Goal: Task Accomplishment & Management: Manage account settings

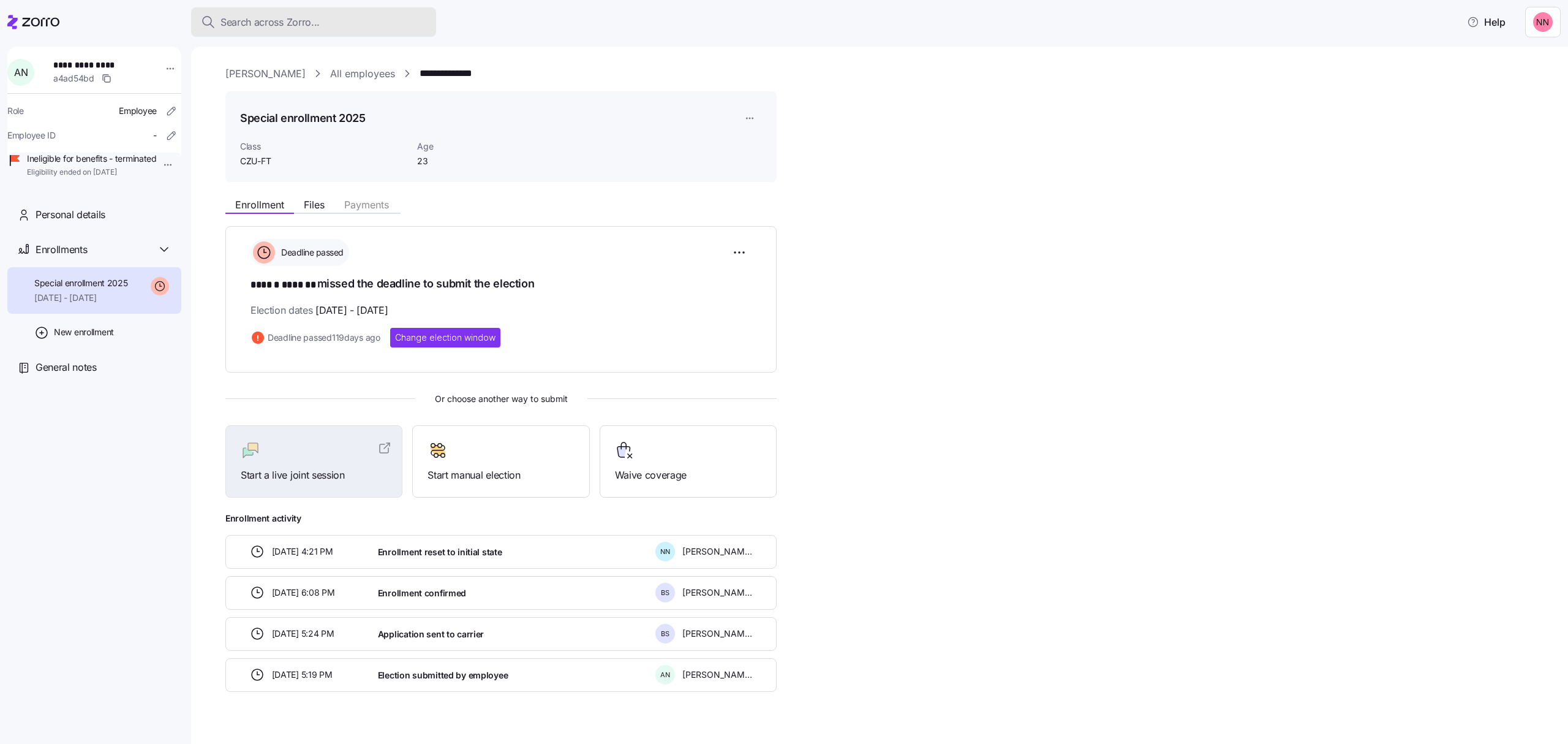
click at [272, 15] on span "Search across Zorro..." at bounding box center [270, 22] width 99 height 16
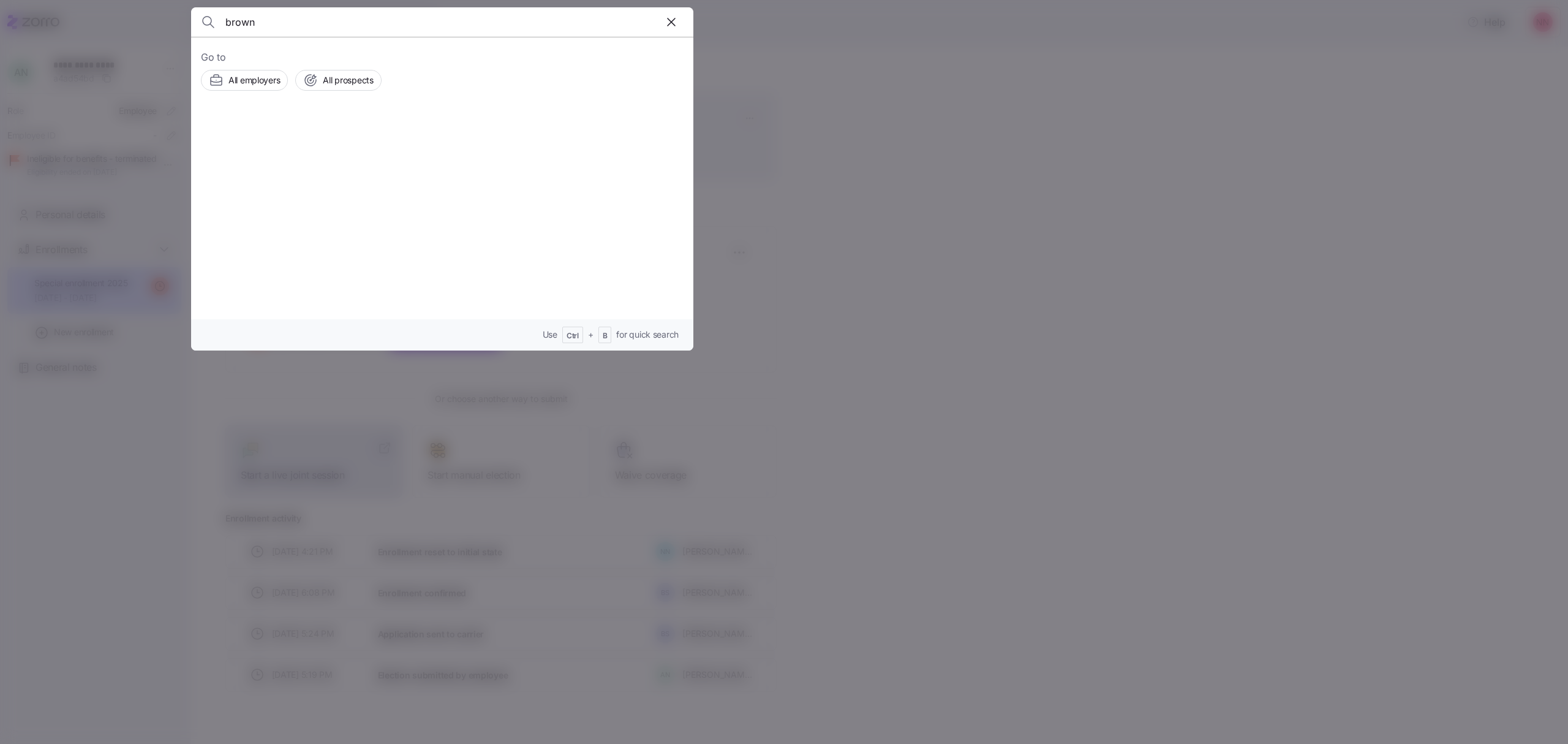
type input "brown"
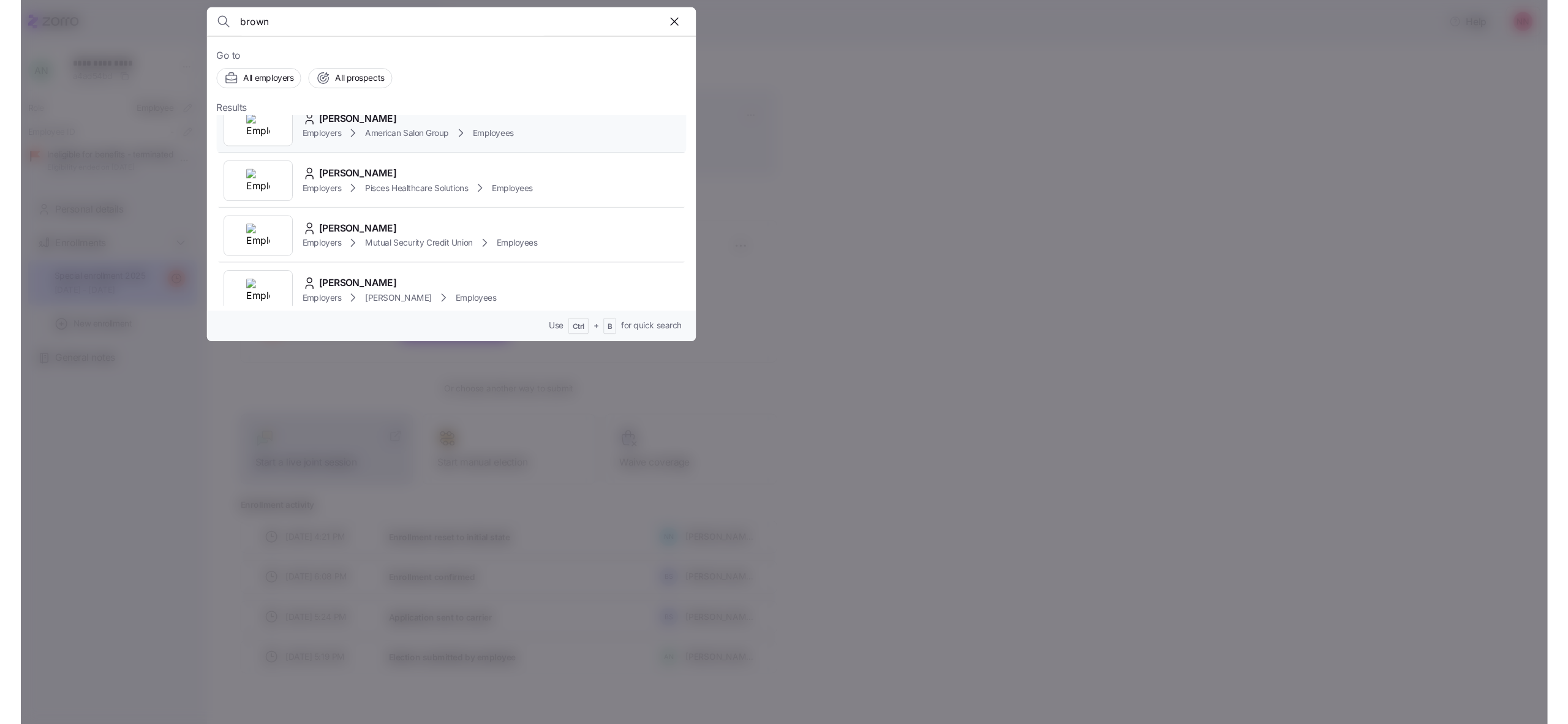
scroll to position [327, 0]
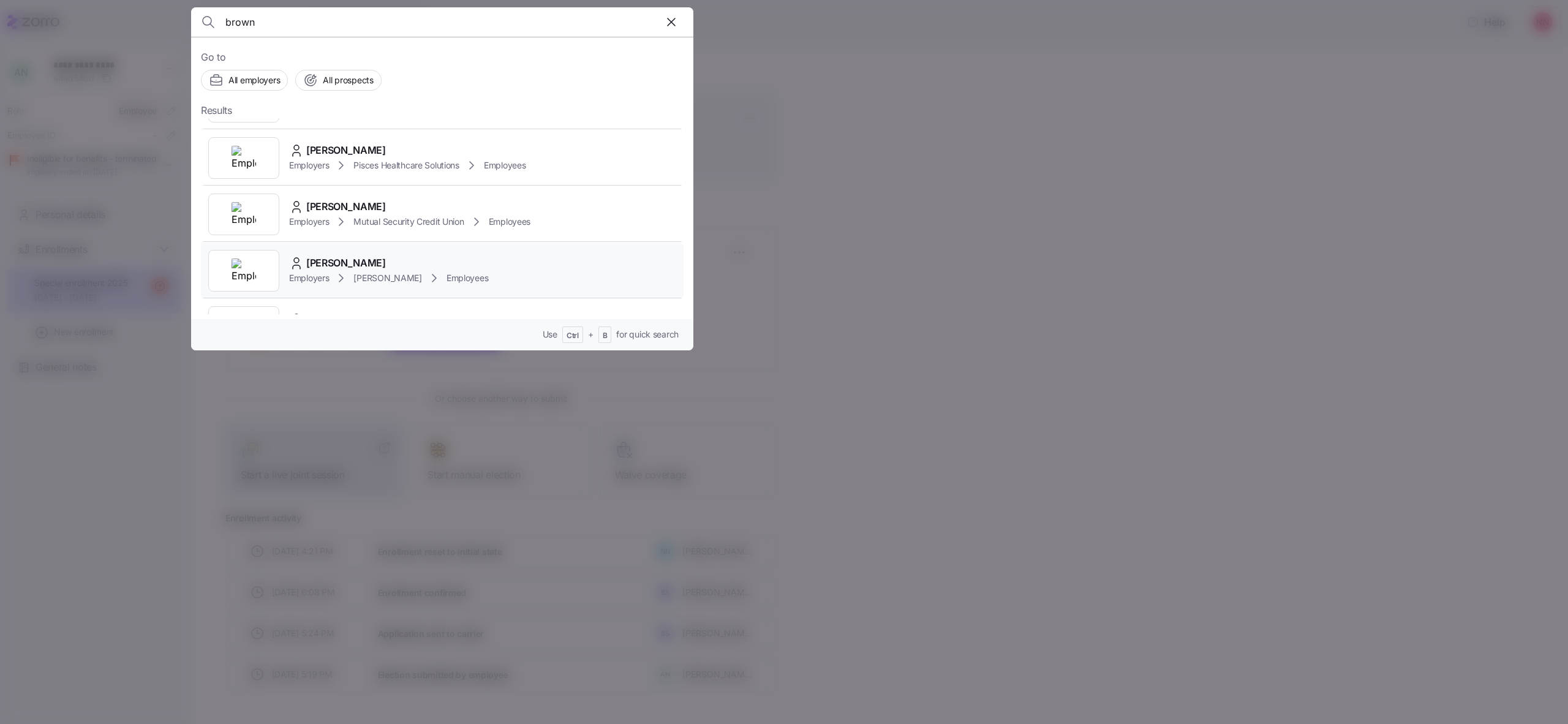
click at [373, 262] on div "[PERSON_NAME]" at bounding box center [388, 262] width 199 height 16
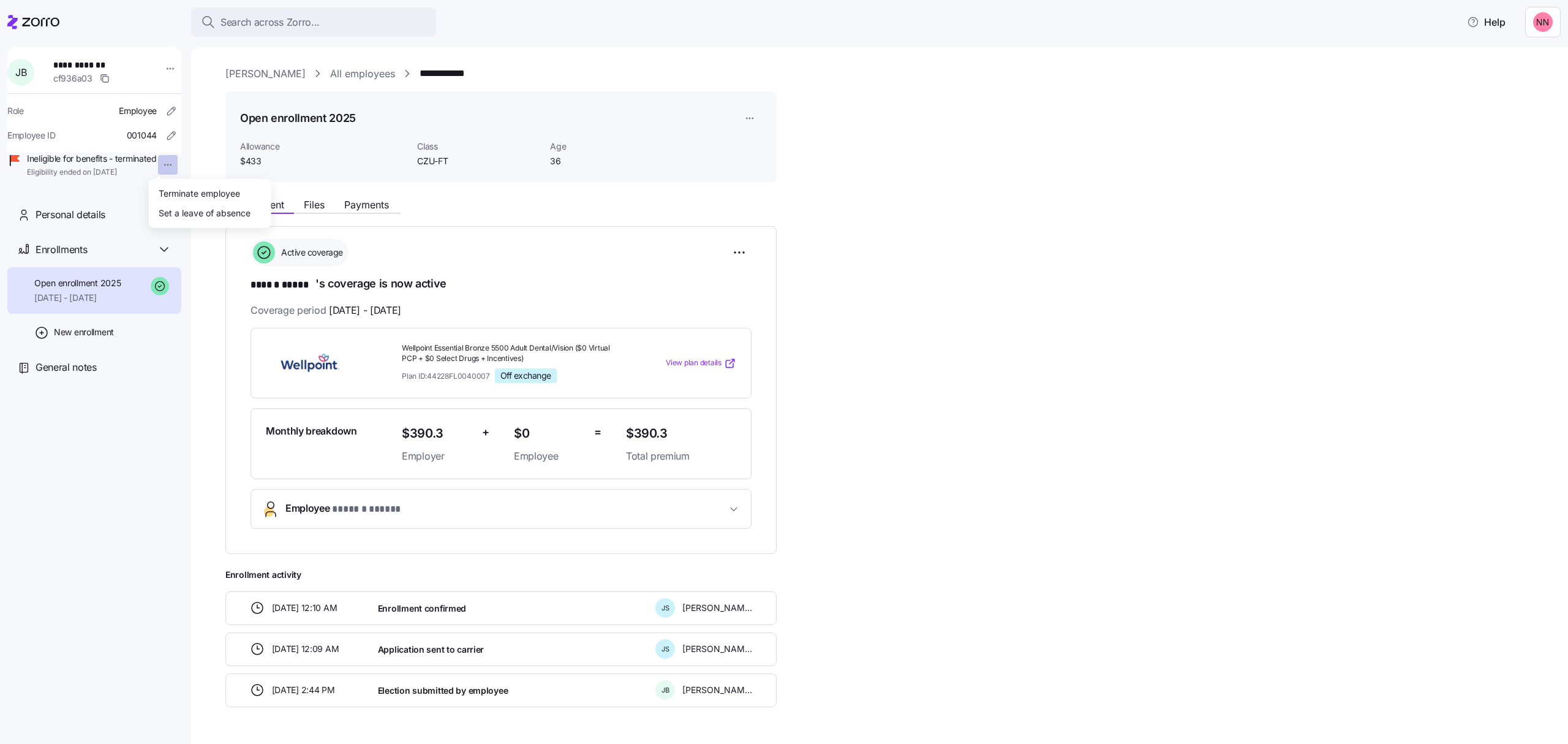
click at [155, 165] on html "**********" at bounding box center [784, 368] width 1568 height 737
click at [173, 193] on div "Terminate employee" at bounding box center [199, 193] width 82 height 14
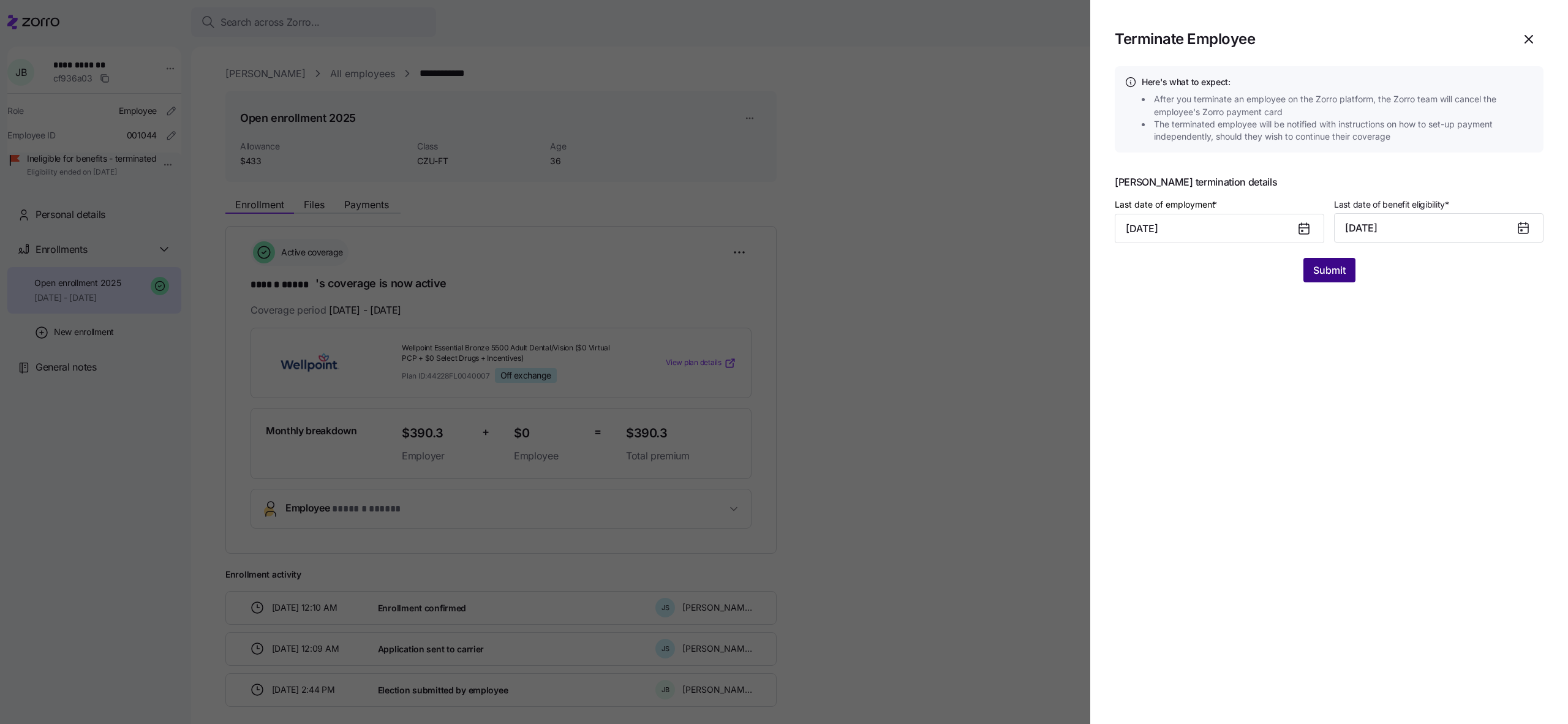
click at [1327, 277] on span "Submit" at bounding box center [1329, 270] width 32 height 15
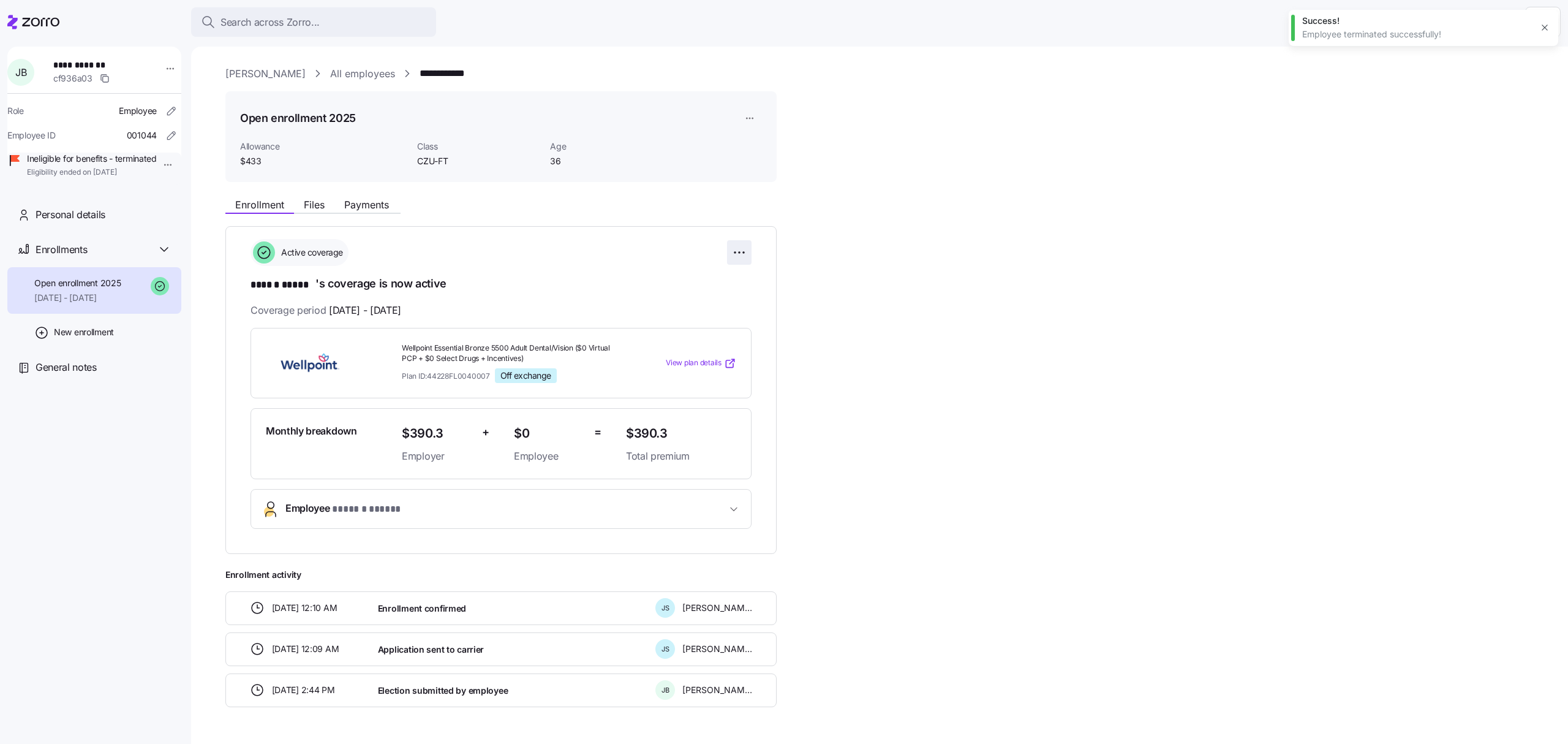
click at [739, 249] on html "**********" at bounding box center [784, 368] width 1568 height 737
click at [699, 298] on span "Change enrollment details" at bounding box center [653, 301] width 100 height 12
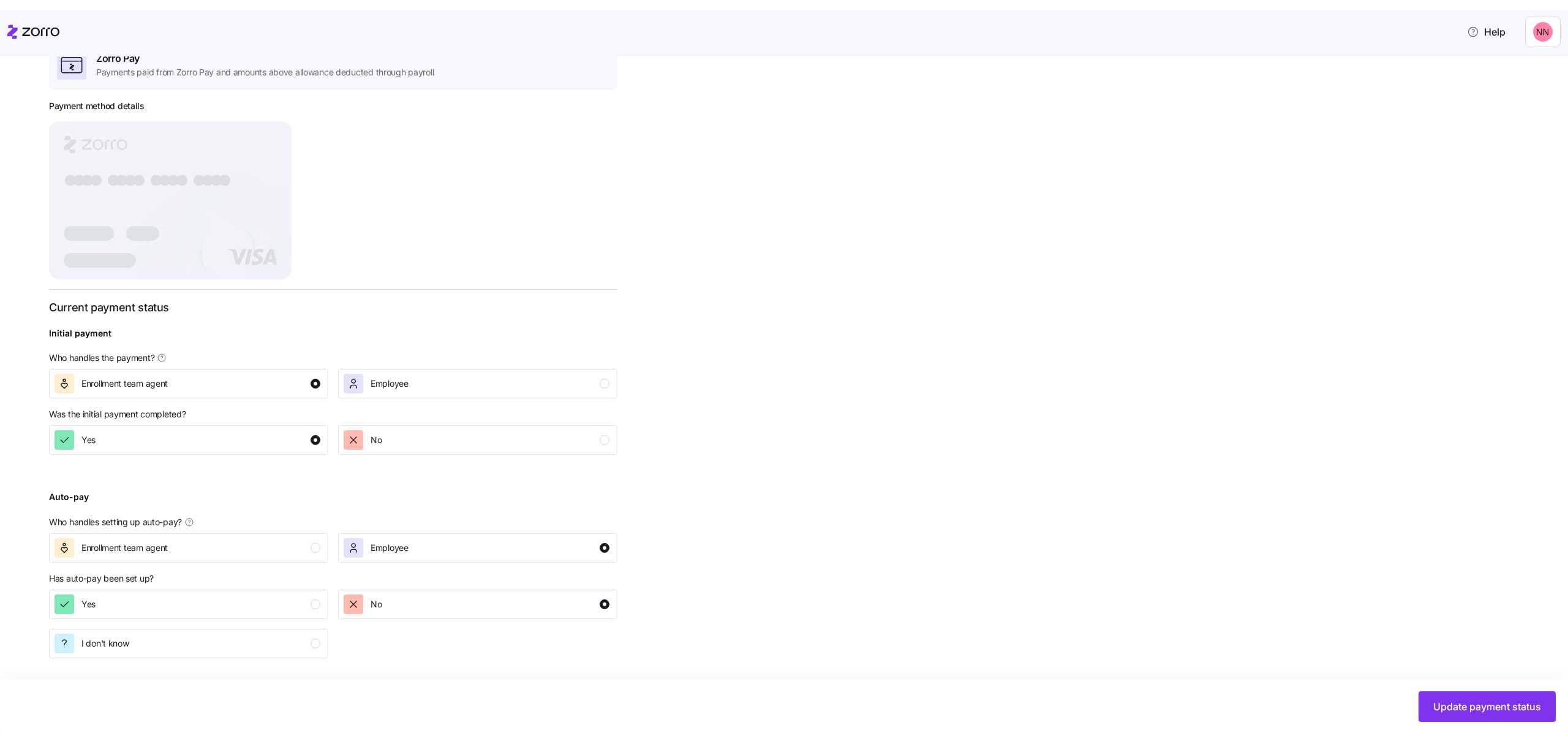
scroll to position [182, 0]
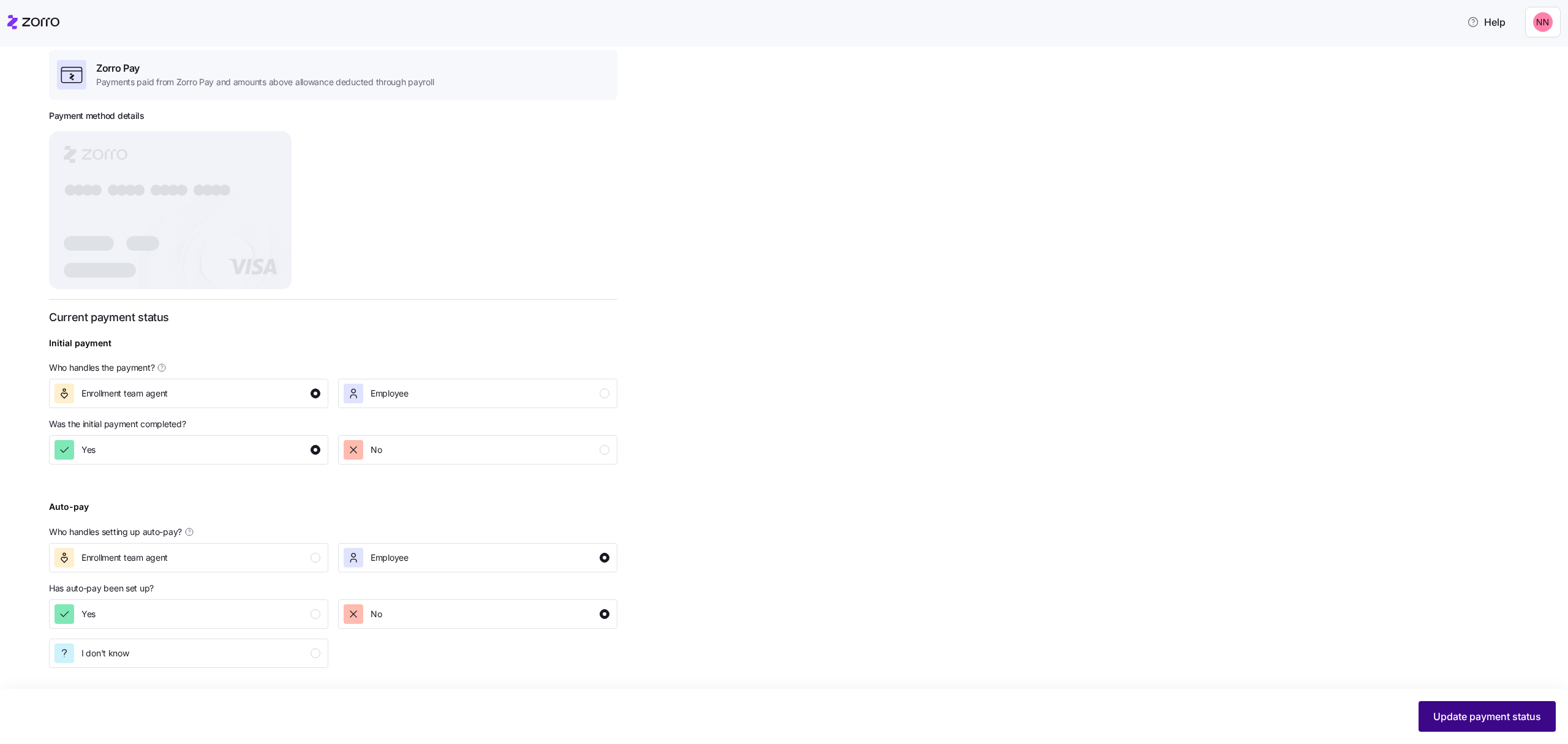
click at [1506, 714] on span "Update payment status" at bounding box center [1486, 716] width 107 height 15
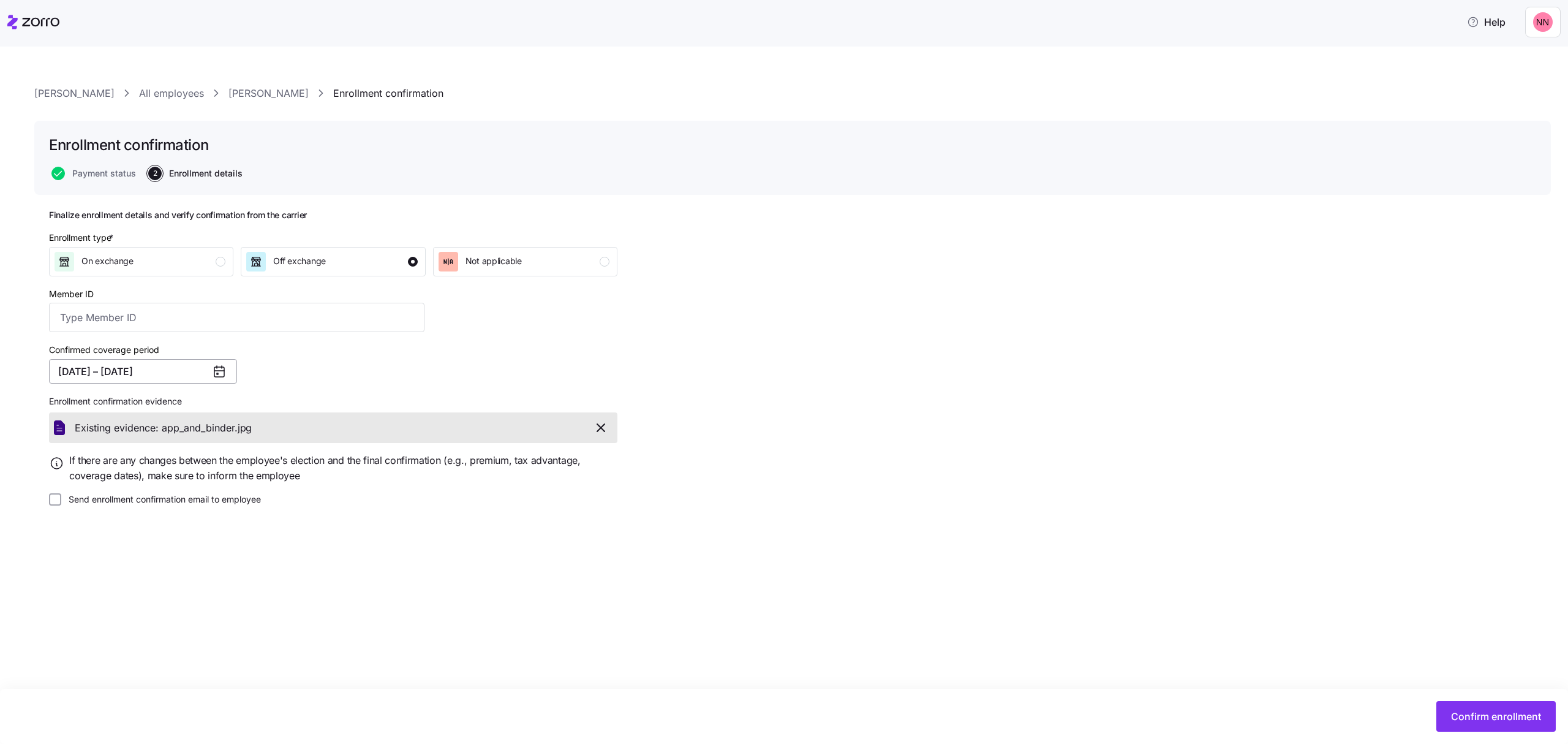
click at [157, 373] on button "[DATE] – [DATE]" at bounding box center [142, 371] width 188 height 25
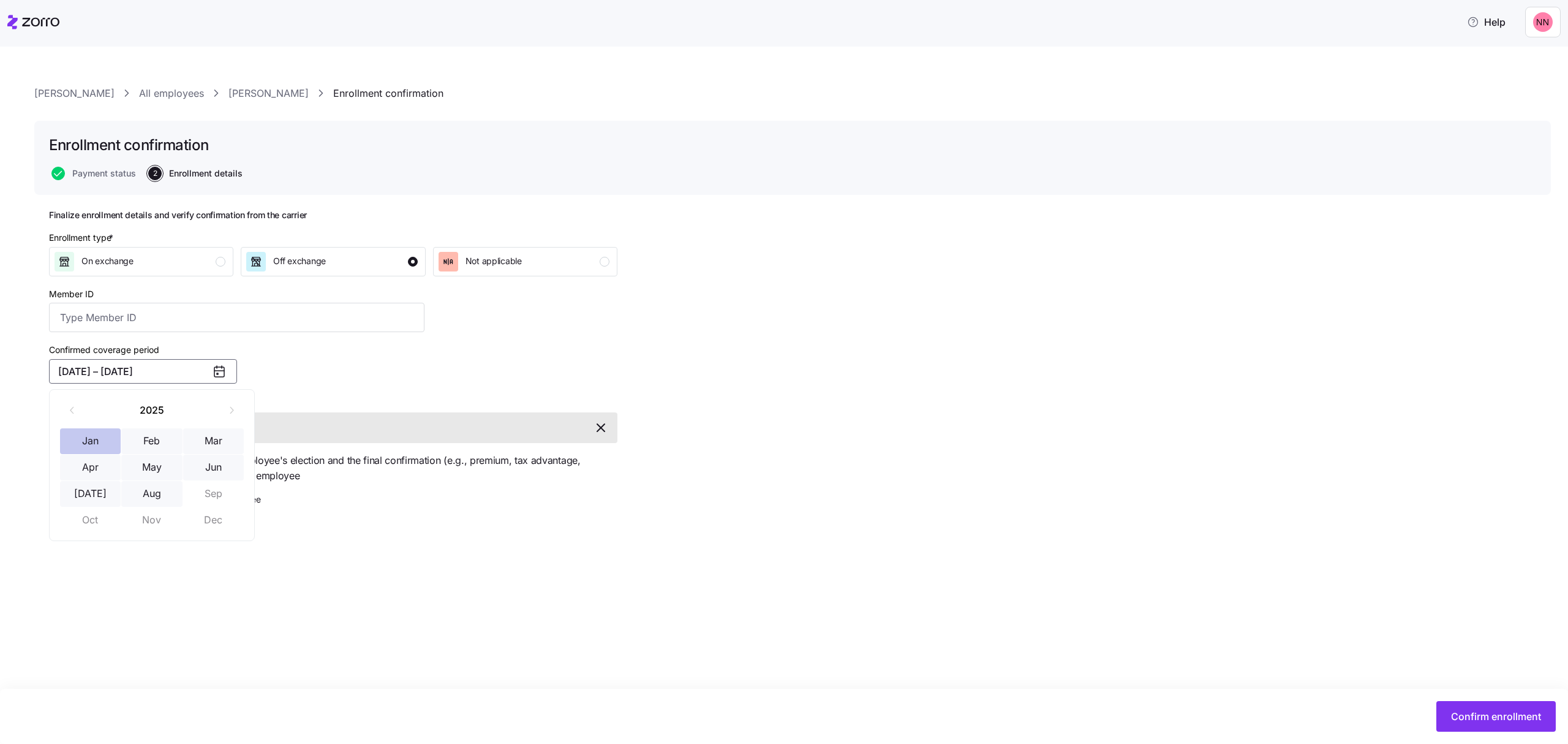
click at [88, 430] on button "Jan" at bounding box center [90, 441] width 62 height 26
click at [150, 491] on button "Aug" at bounding box center [151, 494] width 62 height 26
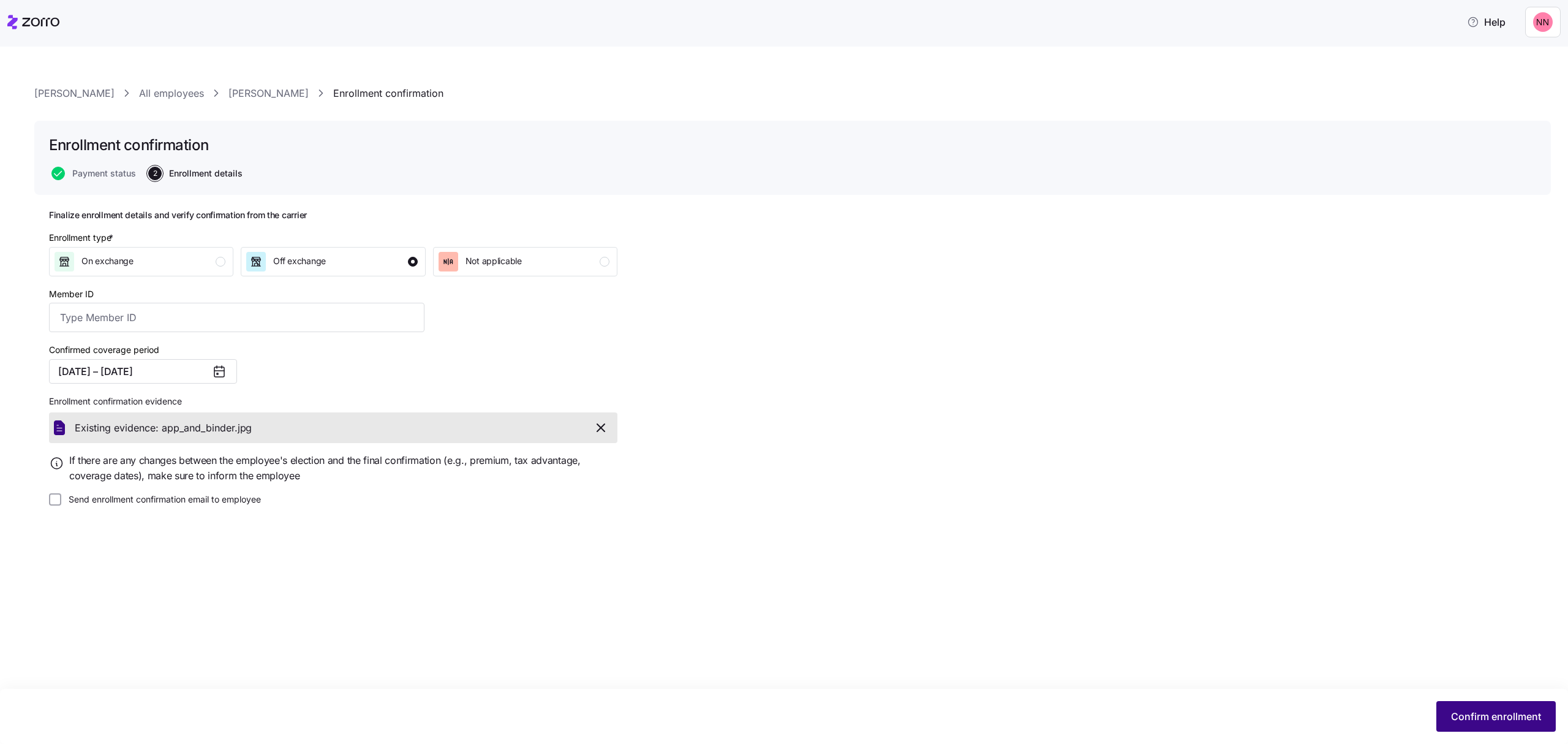
click at [1485, 715] on span "Confirm enrollment" at bounding box center [1496, 716] width 90 height 15
